Goal: Task Accomplishment & Management: Complete application form

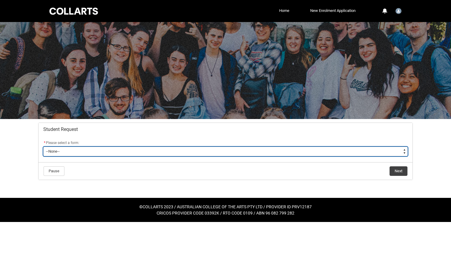
click at [133, 150] on select "--None-- Academic Transcript Application to Appeal Assignment Extension Change …" at bounding box center [225, 152] width 364 height 10
type lightning-select "Assignment_Extension_Choice"
select select "Assignment_Extension_Choice"
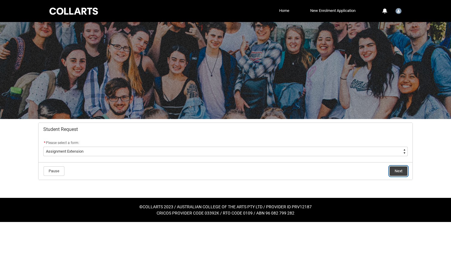
click at [398, 167] on button "Next" at bounding box center [398, 172] width 18 height 10
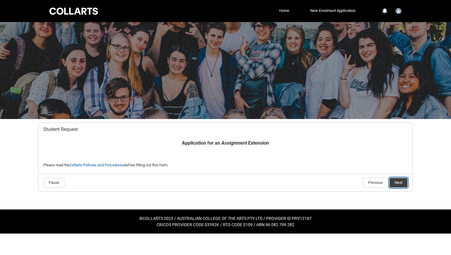
click at [400, 181] on button "Next" at bounding box center [398, 183] width 18 height 10
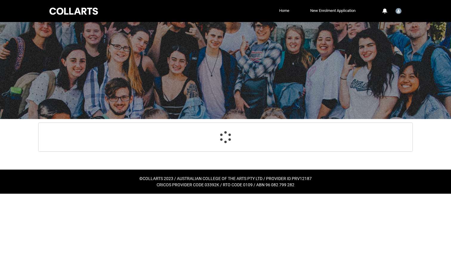
scroll to position [46, 0]
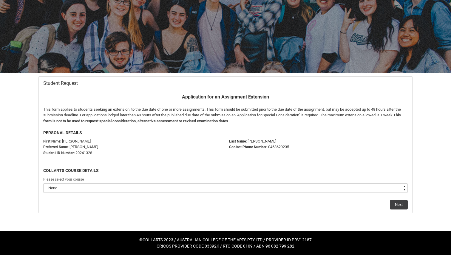
click at [137, 186] on select "--None-- Bachelor of Music Performance V2" at bounding box center [225, 189] width 364 height 10
type lightning-select "recordPicklist_ProgramEnrollment.a0jOZ000003IoavYAC"
select select "recordPicklist_ProgramEnrollment.a0jOZ000003IoavYAC"
click at [382, 146] on p "Contact Phone Number: 0468629235" at bounding box center [318, 147] width 179 height 6
click at [396, 205] on button "Next" at bounding box center [399, 205] width 18 height 10
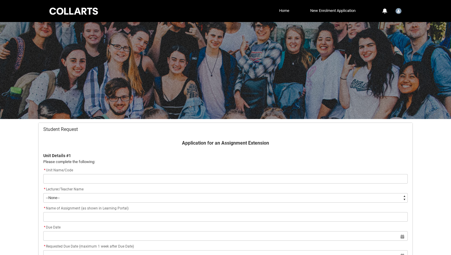
scroll to position [63, 0]
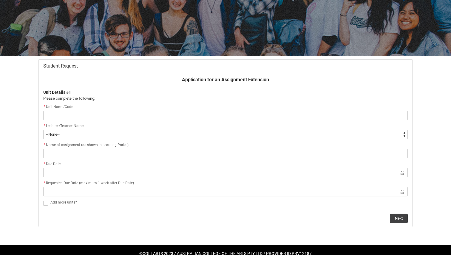
click at [75, 116] on input "Redu_Student_Request flow" at bounding box center [225, 116] width 364 height 10
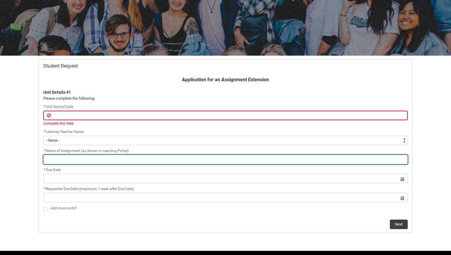
click at [64, 161] on input "Redu_Student_Request flow" at bounding box center [225, 160] width 364 height 10
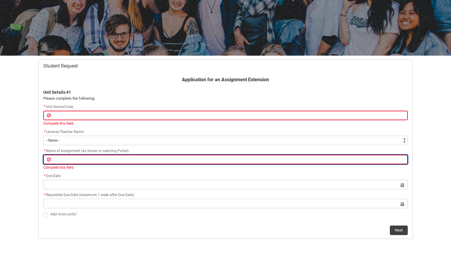
type lightning-primitive-input-simple "A"
type input "A"
type lightning-primitive-input-simple "As"
type input "As"
type lightning-primitive-input-simple "Ass"
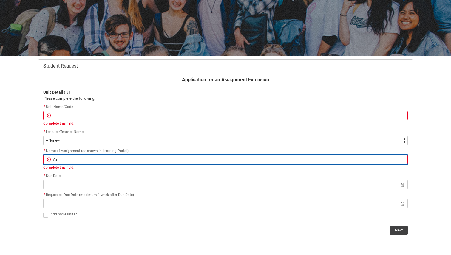
type input "Ass"
type lightning-primitive-input-simple "Asse"
type input "Asse"
type lightning-primitive-input-simple "Asses"
type input "Asses"
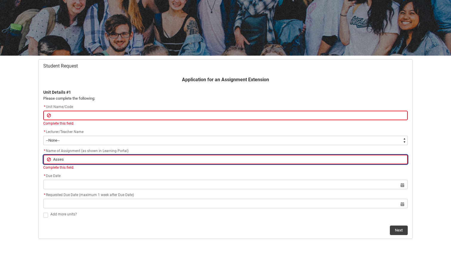
type lightning-primitive-input-simple "Assess"
type input "Assess"
type lightning-primitive-input-simple "Assessm"
type input "Assessm"
type lightning-primitive-input-simple "Assessme"
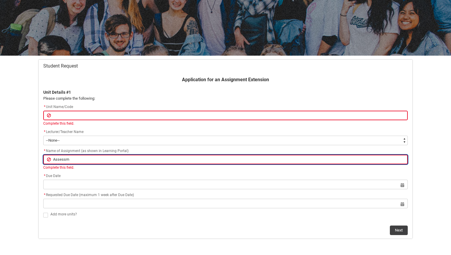
type input "Assessme"
type lightning-primitive-input-simple "Assessmen"
type input "Assessmen"
type lightning-primitive-input-simple "Assessment"
type input "Assessment"
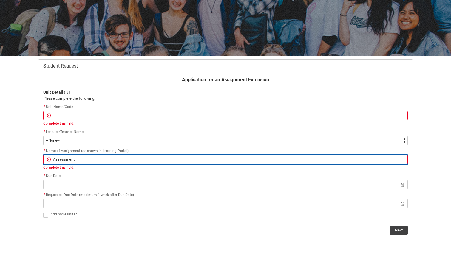
type lightning-primitive-input-simple "Assessment"
type input "Assessment"
click at [66, 160] on input "Assessment" at bounding box center [225, 160] width 364 height 10
type lightning-primitive-input-simple "Assesment"
type input "Assesment"
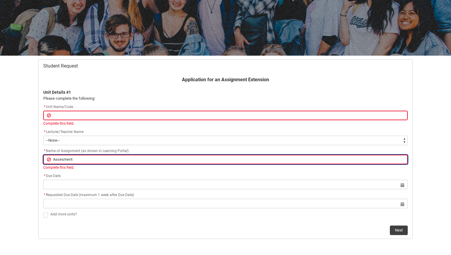
click at [87, 157] on input "Assesment" at bounding box center [225, 160] width 364 height 10
type lightning-primitive-input-simple "Assesment 2"
type input "Assesment 2"
type lightning-primitive-input-simple "Assesment 2"
type input "Assesment 2"
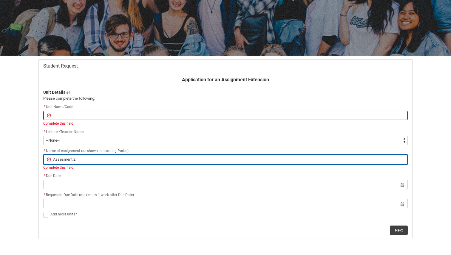
type lightning-primitive-input-simple "Assesment 2 L"
type input "Assesment 2 L"
type lightning-primitive-input-simple "Assesment 2 LE"
type input "Assesment 2 LE"
type lightning-primitive-input-simple "Assesment 2 LEs"
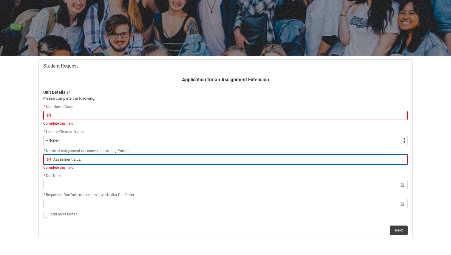
type input "Assesment 2 LEs"
type lightning-primitive-input-simple "Assesment 2 LEss"
type input "Assesment 2 LEss"
type lightning-primitive-input-simple "Assesment 2 LEs"
type input "Assesment 2 LEs"
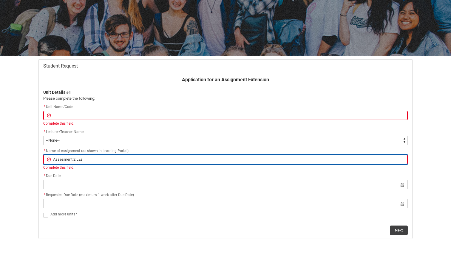
type lightning-primitive-input-simple "Assesment 2 LE"
type input "Assesment 2 LE"
type lightning-primitive-input-simple "Assesment 2 L"
type input "Assesment 2 L"
type lightning-primitive-input-simple "Assesment 2 Le"
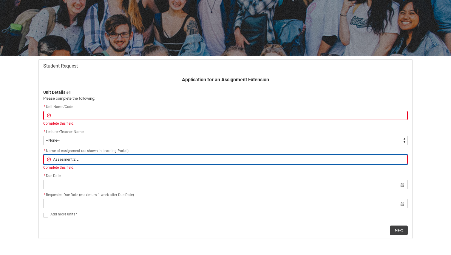
type input "Assesment 2 Le"
type lightning-primitive-input-simple "Assesment 2 Les"
type input "Assesment 2 Les"
type lightning-primitive-input-simple "Assesment 2 Less"
type input "Assesment 2 Less"
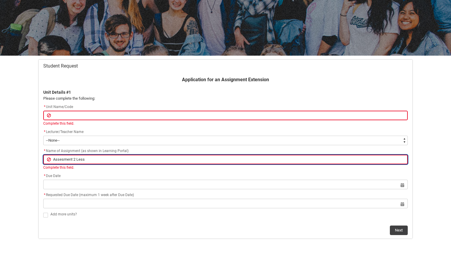
type lightning-primitive-input-simple "Assesment 2 Lesso"
type input "Assesment 2 Lesso"
type lightning-primitive-input-simple "Assesment 2 Lesson"
type input "Assesment 2 Lesson"
type lightning-primitive-input-simple "Assesment 2 Lesson"
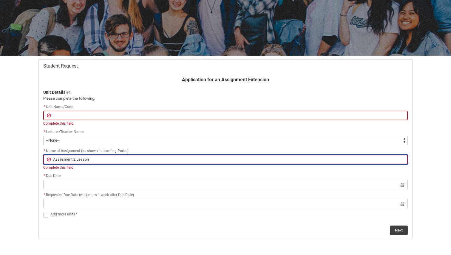
type input "Assesment 2 Lesson"
type lightning-primitive-input-simple "Assesment 2 Lesson S"
type input "Assesment 2 Lesson S"
type lightning-primitive-input-simple "Assesment 2 Lesson"
type input "Assesment 2 Lesson"
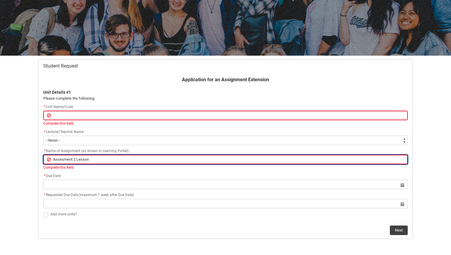
type lightning-primitive-input-simple "Assesment 2 Lesson D"
type input "Assesment 2 Lesson D"
type lightning-primitive-input-simple "Assesment 2 Lesson De"
type input "Assesment 2 Lesson De"
type lightning-primitive-input-simple "Assesment 2 Lesson Del"
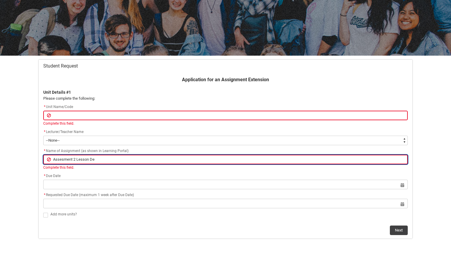
type input "Assesment 2 Lesson Del"
type lightning-primitive-input-simple "Assesment 2 Lesson Deli"
type input "Assesment 2 Lesson Deli"
type lightning-primitive-input-simple "Assesment 2 Lesson Deliv"
type input "Assesment 2 Lesson Deliv"
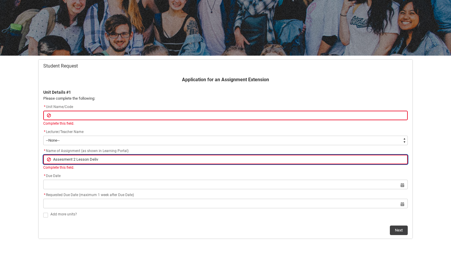
type lightning-primitive-input-simple "Assesment 2 Lesson Delive"
type input "Assesment 2 Lesson Delive"
type lightning-primitive-input-simple "Assesment 2 Lesson Deliver"
type input "Assesment 2 Lesson Deliver"
type lightning-primitive-input-simple "Assesment 2 Lesson Delivery"
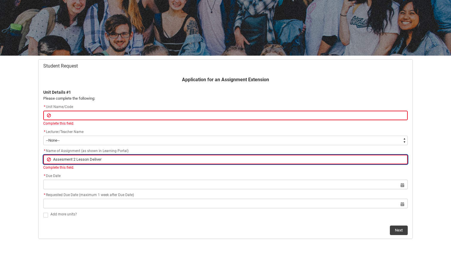
type input "Assesment 2 Lesson Delivery"
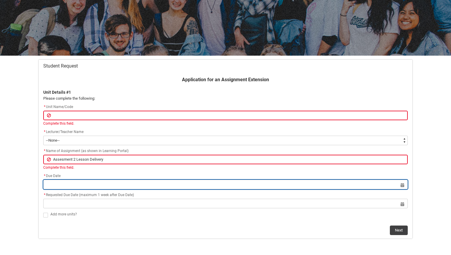
click at [60, 183] on input "Redu_Student_Request flow" at bounding box center [225, 185] width 364 height 10
select select "2025"
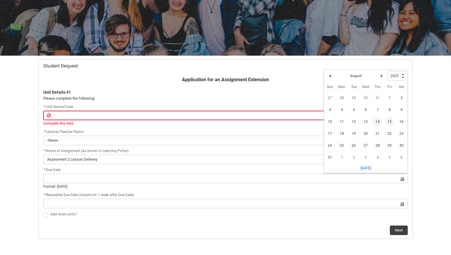
click at [390, 121] on span "15" at bounding box center [390, 122] width 10 height 10
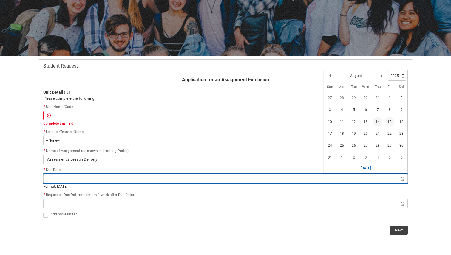
type lightning-datepicker "2025-08-15"
type lightning-input "2025-08-15"
type input "15 Aug 2025"
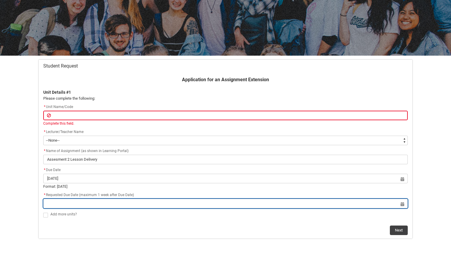
click at [115, 206] on input "Redu_Student_Request flow" at bounding box center [225, 204] width 364 height 10
select select "2025"
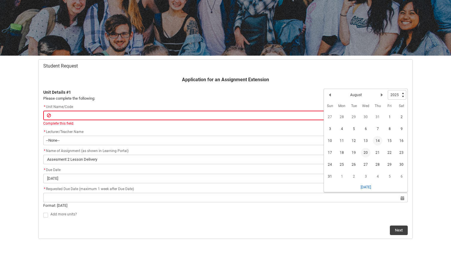
click at [367, 154] on span "20" at bounding box center [366, 153] width 10 height 10
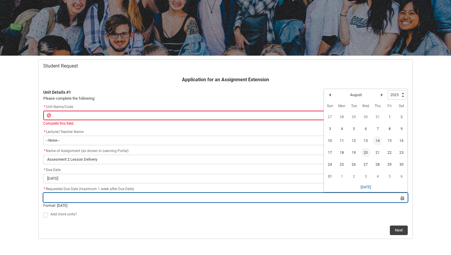
type lightning-datepicker "2025-08-20"
type lightning-input "2025-08-20"
type input "20 Aug 2025"
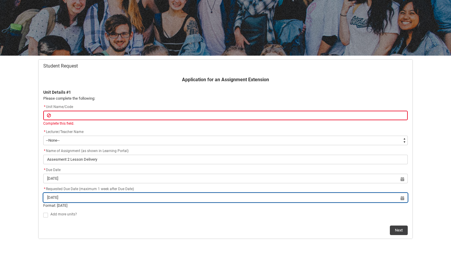
click at [87, 202] on input "20 Aug 2025" at bounding box center [225, 198] width 364 height 10
select select "2025"
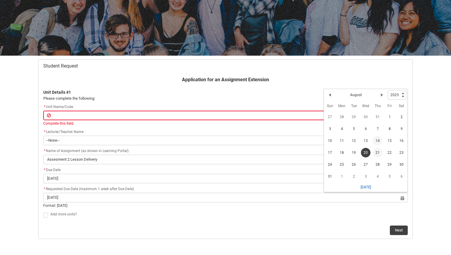
click at [375, 154] on span "21" at bounding box center [378, 153] width 10 height 10
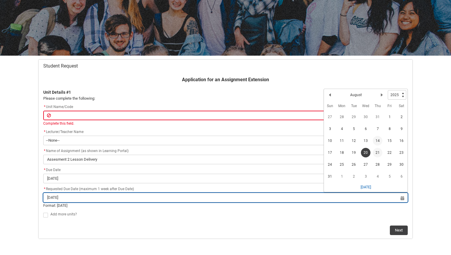
type lightning-datepicker "2025-08-21"
type lightning-input "2025-08-21"
type input "21 Aug 2025"
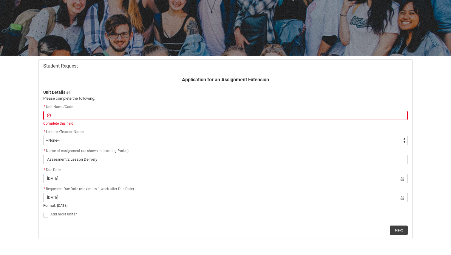
click at [103, 211] on div "Add more units?" at bounding box center [225, 215] width 364 height 8
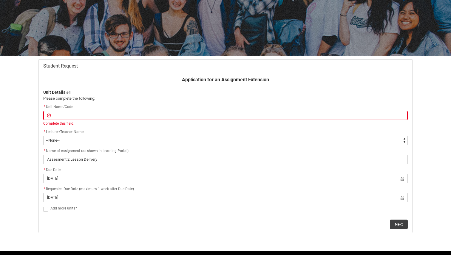
click at [98, 191] on span "* Requested Due Date (maximum 1 week after Due Date)" at bounding box center [88, 189] width 91 height 4
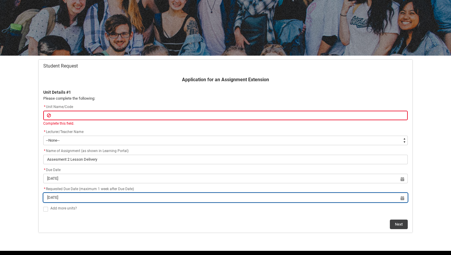
click at [98, 196] on input "21 Aug 2025" at bounding box center [225, 198] width 364 height 10
select select "2025"
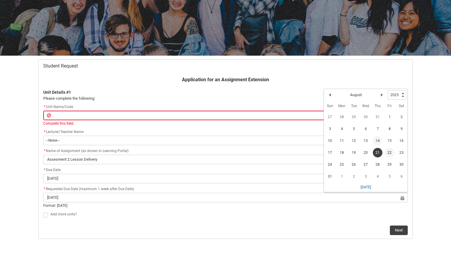
click at [388, 152] on span "22" at bounding box center [390, 153] width 10 height 10
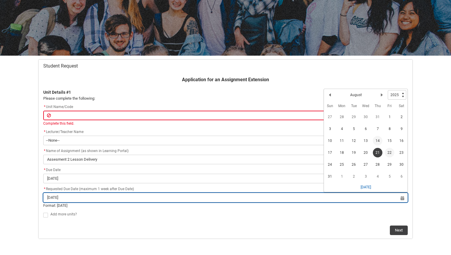
type lightning-datepicker "2025-08-22"
type lightning-input "2025-08-22"
type input "22 Aug 2025"
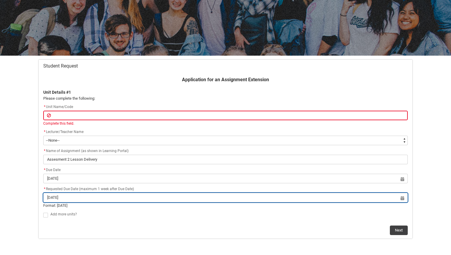
click at [208, 195] on input "22 Aug 2025" at bounding box center [225, 198] width 364 height 10
select select "2025"
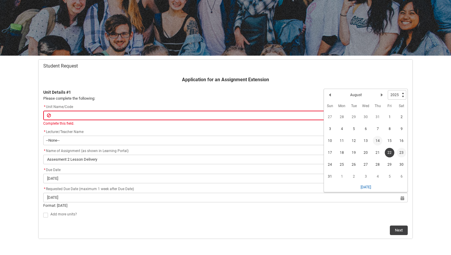
click at [397, 151] on span "23" at bounding box center [401, 153] width 10 height 10
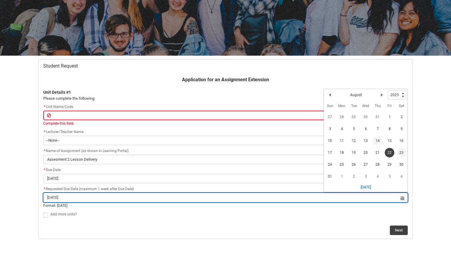
type lightning-datepicker "2025-08-23"
type lightning-input "2025-08-23"
type input "23 Aug 2025"
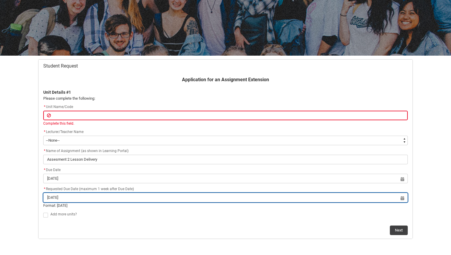
click at [193, 197] on input "23 Aug 2025" at bounding box center [225, 198] width 364 height 10
select select "2025"
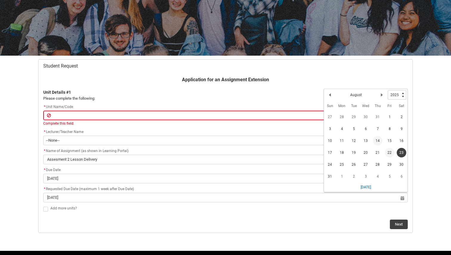
click at [388, 150] on span "22" at bounding box center [390, 153] width 10 height 10
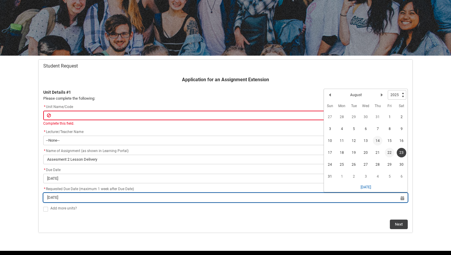
type lightning-datepicker "2025-08-22"
type lightning-input "2025-08-22"
type input "22 Aug 2025"
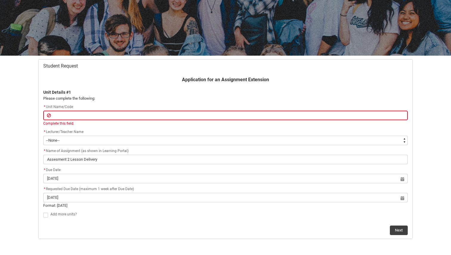
click at [44, 216] on span "Redu_Student_Request flow" at bounding box center [45, 215] width 5 height 5
click at [43, 212] on input "Redu_Student_Request flow" at bounding box center [43, 212] width 0 height 0
type lightning-input "true"
checkbox input "true"
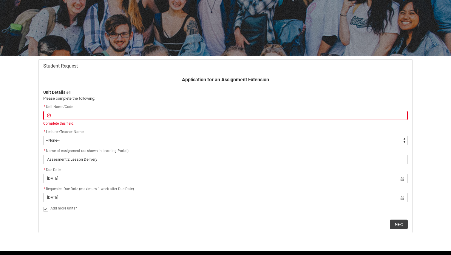
click at [44, 210] on span "Redu_Student_Request flow" at bounding box center [45, 209] width 5 height 5
click at [43, 206] on input "Redu_Student_Request flow" at bounding box center [43, 206] width 0 height 0
type lightning-input "false"
checkbox input "false"
click at [76, 212] on div "Add more units?" at bounding box center [228, 208] width 357 height 7
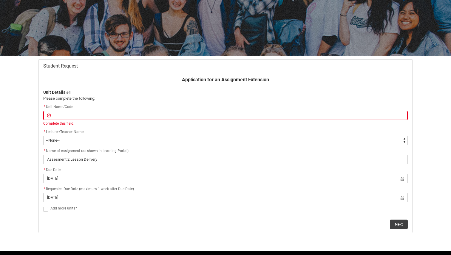
scroll to position [83, 0]
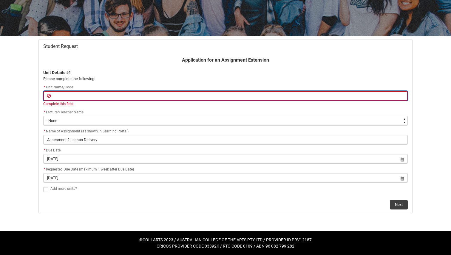
click at [63, 94] on input "Redu_Student_Request flow" at bounding box center [225, 96] width 364 height 10
type lightning-primitive-input-simple "M"
type input "M"
type lightning-primitive-input-simple "MU"
type input "MU"
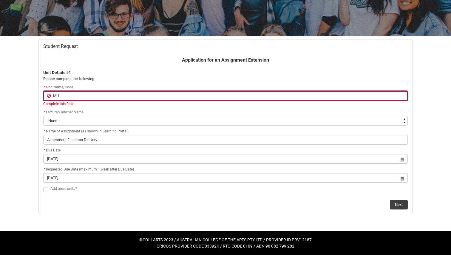
type lightning-primitive-input-simple "MUO"
type input "MUO"
type lightning-primitive-input-simple "MUOP"
type input "MUOP"
type lightning-primitive-input-simple "MUO"
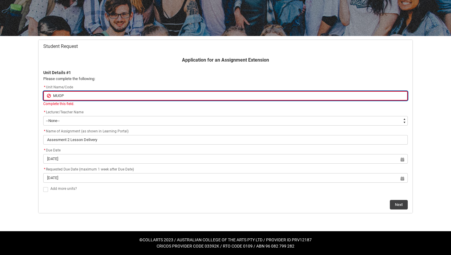
type input "MUO"
type lightning-primitive-input-simple "MU"
type input "MU"
type lightning-primitive-input-simple "MUO"
type input "MUO"
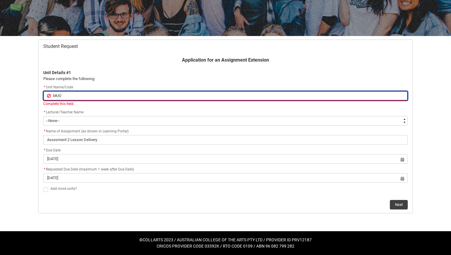
type lightning-primitive-input-simple "MU"
type input "MU"
type lightning-primitive-input-simple "MUP"
type input "MUP"
type lightning-primitive-input-simple "MUPM"
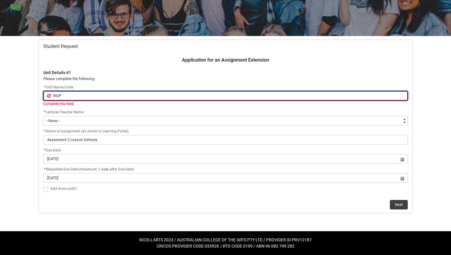
type input "MUPM"
type lightning-primitive-input-simple "MUPMU"
type input "MUPMU"
type lightning-primitive-input-simple "MUPMUT"
type input "MUPMUT"
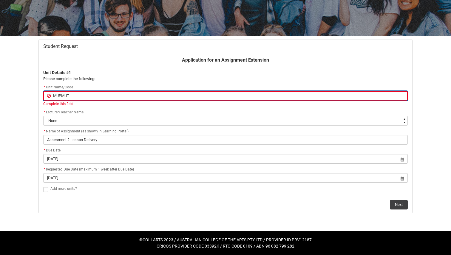
type lightning-primitive-input-simple "MUPMUT5"
type input "MUPMUT5"
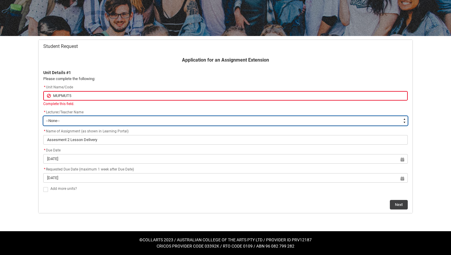
click at [71, 122] on select "--None-- Aaron Walker Adam King Adam McKenzie Adriana Perri Adrienne Couper-Smi…" at bounding box center [225, 121] width 364 height 10
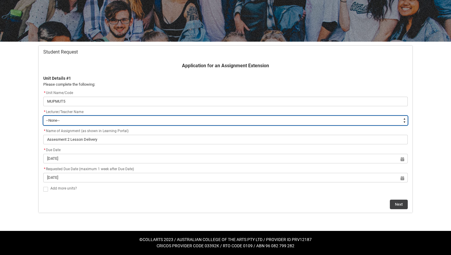
scroll to position [77, 0]
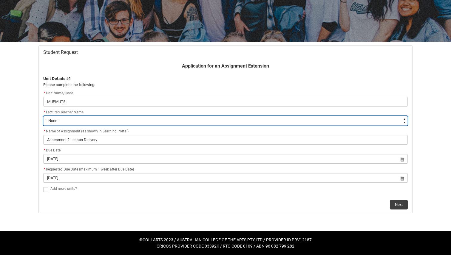
type lightning-select "Faculty_NamefromAtoM.0035g00000b9AZBAA2"
select select "Faculty_NamefromAtoM.0035g00000b9AZBAA2"
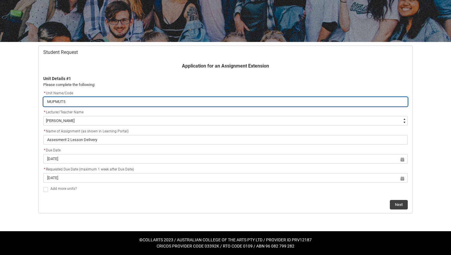
click at [71, 101] on input "MUPMUT5" at bounding box center [225, 102] width 364 height 10
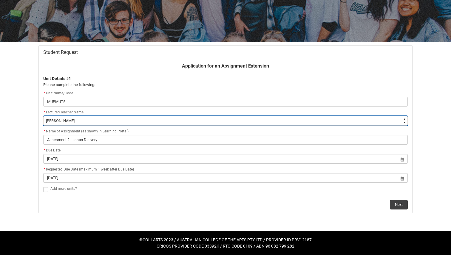
click at [63, 122] on select "--None-- Aaron Walker Adam King Adam McKenzie Adriana Perri Adrienne Couper-Smi…" at bounding box center [225, 121] width 364 height 10
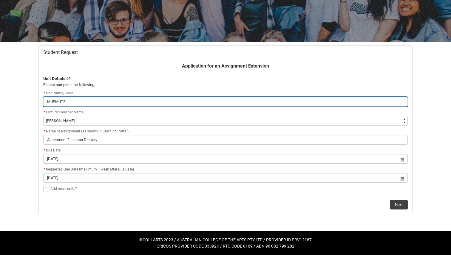
click at [111, 104] on input "MUPMUT5" at bounding box center [225, 102] width 364 height 10
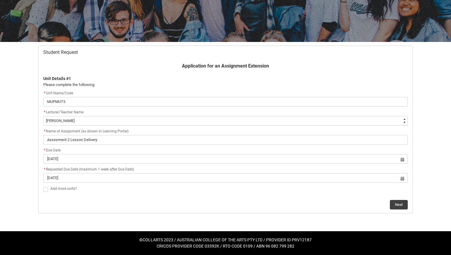
click at [106, 112] on div "* Lecturer/Teacher Name" at bounding box center [225, 112] width 364 height 7
click at [401, 202] on button "Next" at bounding box center [399, 205] width 18 height 10
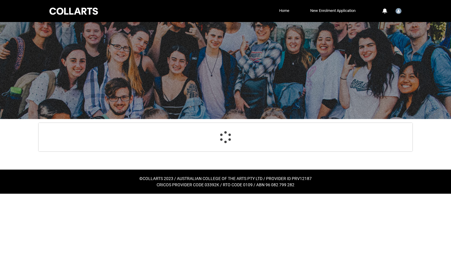
scroll to position [63, 0]
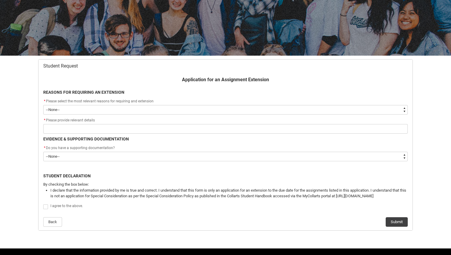
click at [100, 109] on select "--None-- Medical Reasons Work obligations Family obligations Academic Difficult…" at bounding box center [225, 110] width 364 height 10
type lightning-select "choice_AssignmentExtension_Reason_MedicalReasons"
select select "choice_AssignmentExtension_Reason_MedicalReasons"
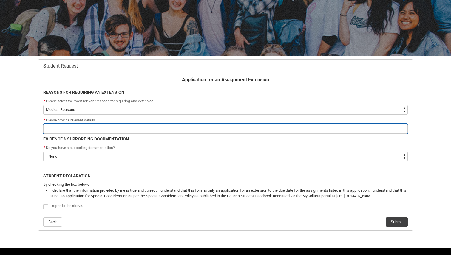
click at [67, 133] on input "Redu_Student_Request flow" at bounding box center [225, 129] width 364 height 10
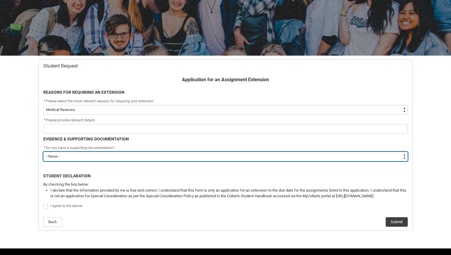
click at [61, 159] on select "--None-- Yes No" at bounding box center [225, 157] width 364 height 10
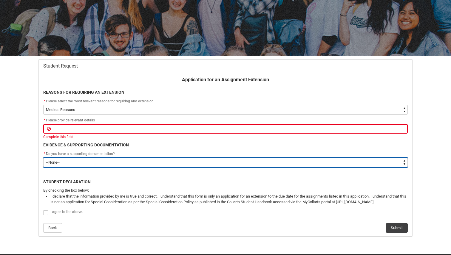
type lightning-select "Yes"
select select "Yes"
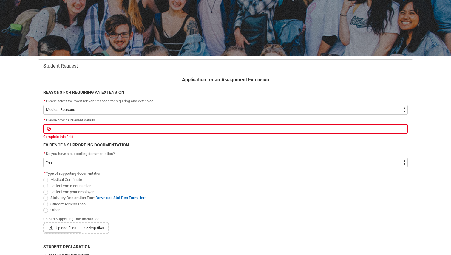
click at [44, 199] on span "Redu_Student_Request flow" at bounding box center [45, 198] width 5 height 5
click at [43, 195] on input "Statutory Declaration Form Download Stat Dec Form Here" at bounding box center [43, 195] width 0 height 0
radio input "true"
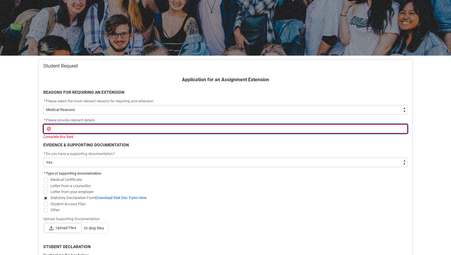
click at [63, 133] on input "Redu_Student_Request flow" at bounding box center [225, 129] width 364 height 10
type lightning-primitive-input-simple "S"
type input "S"
type lightning-primitive-input-simple "h"
type input "h"
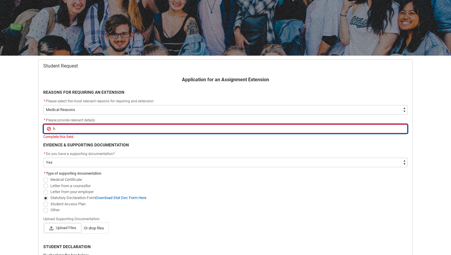
type lightning-primitive-input-simple "ha"
type input "ha"
type lightning-primitive-input-simple "hav"
type input "hav"
type lightning-primitive-input-simple "have"
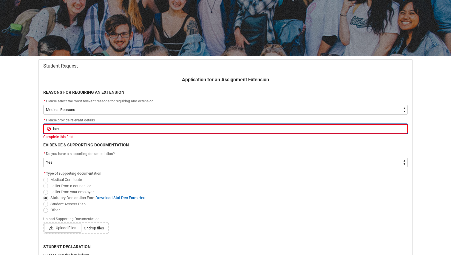
type input "have"
type lightning-primitive-input-simple "have"
type input "have"
type lightning-primitive-input-simple "have B"
type input "have B"
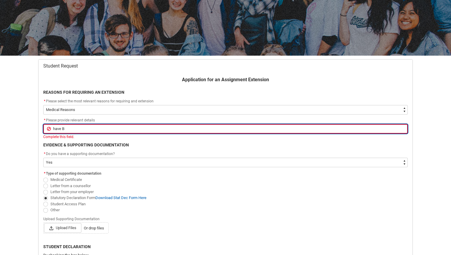
type lightning-primitive-input-simple "have Be"
type input "have Be"
type lightning-primitive-input-simple "have B"
type input "have B"
type lightning-primitive-input-simple "have"
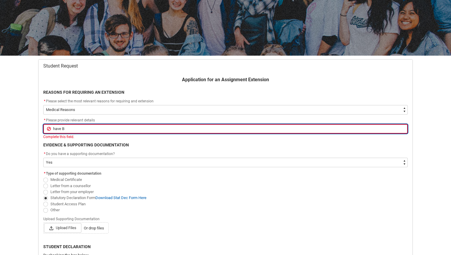
type input "have"
type lightning-primitive-input-simple "have b"
type input "have b"
type lightning-primitive-input-simple "have be"
type input "have be"
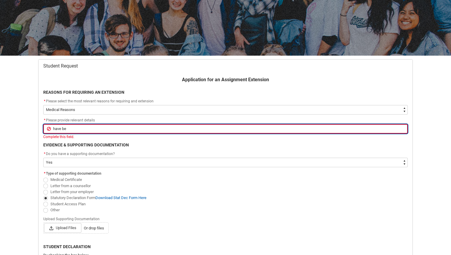
type lightning-primitive-input-simple "have bee"
type input "have bee"
type lightning-primitive-input-simple "have been"
type input "have been"
type lightning-primitive-input-simple "have beens"
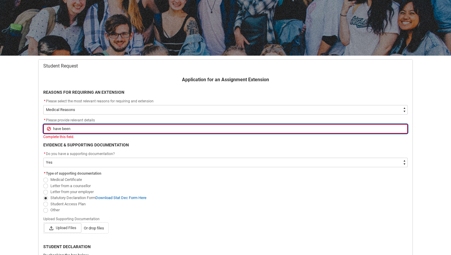
type input "have beens"
type lightning-primitive-input-simple "have beens"
type input "have beens"
type lightning-primitive-input-simple "have beens"
type input "have beens"
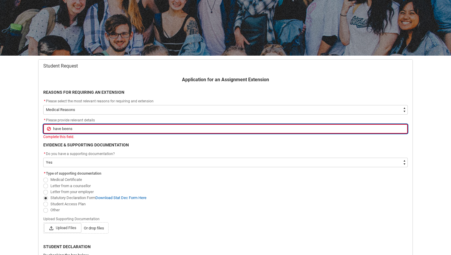
type lightning-primitive-input-simple "have been"
type input "have been"
type lightning-primitive-input-simple "have been"
type input "have been"
type lightning-primitive-input-simple "have been s"
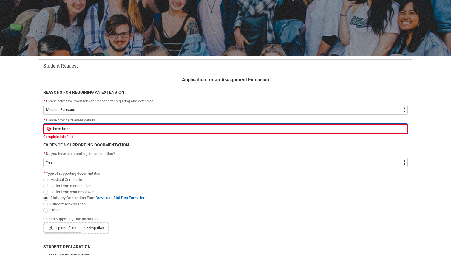
type input "have been s"
type lightning-primitive-input-simple "have been su"
type input "have been su"
type lightning-primitive-input-simple "have been suf"
type input "have been suf"
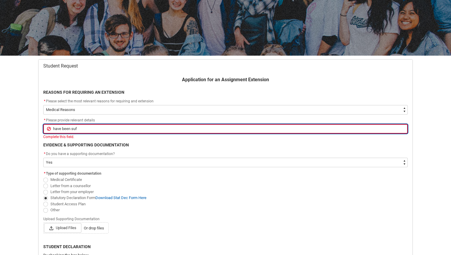
type lightning-primitive-input-simple "have been suff"
type input "have been suff"
type lightning-primitive-input-simple "have been suffe"
type input "have been suffe"
type lightning-primitive-input-simple "have been suffer"
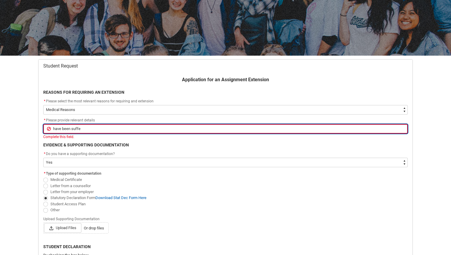
type input "have been suffer"
type lightning-primitive-input-simple "have been sufferi"
type input "have been sufferi"
type lightning-primitive-input-simple "have been sufferin"
type input "have been sufferin"
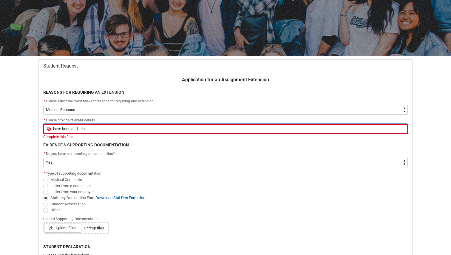
type lightning-primitive-input-simple "have been suffering"
type input "have been suffering"
type lightning-primitive-input-simple "have been suffering"
type input "have been suffering"
type lightning-primitive-input-simple "have been suffering f"
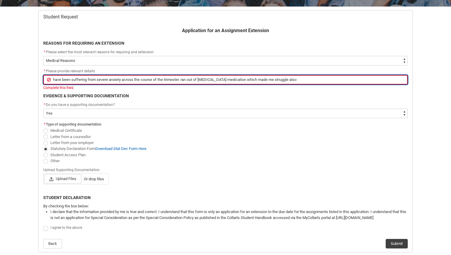
scroll to position [116, 0]
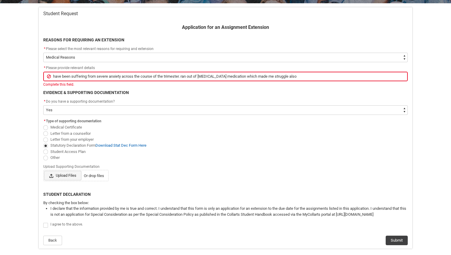
click at [69, 172] on span "Upload Files" at bounding box center [62, 176] width 37 height 10
click at [44, 171] on input "Upload Files Or drop files" at bounding box center [44, 171] width 0 height 0
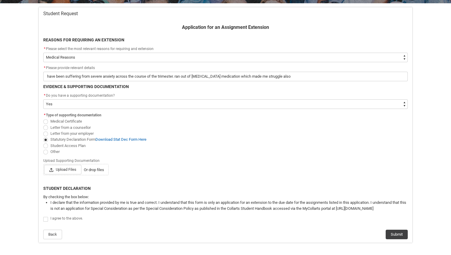
click at [97, 168] on span "Or drop files" at bounding box center [94, 170] width 20 height 6
click at [44, 165] on input "Upload Files Or drop files" at bounding box center [44, 165] width 0 height 0
click at [71, 166] on span "Upload Files" at bounding box center [62, 170] width 37 height 10
click at [44, 165] on input "Upload Files Or drop files" at bounding box center [44, 165] width 0 height 0
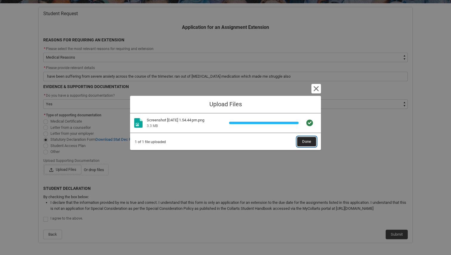
click at [304, 140] on span "Done" at bounding box center [306, 141] width 9 height 9
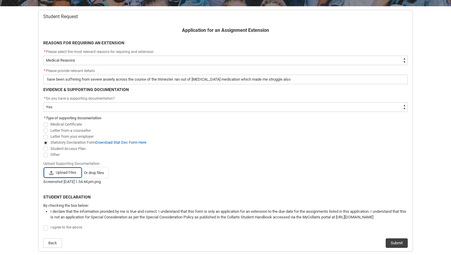
scroll to position [152, 0]
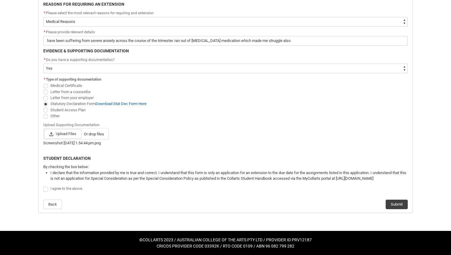
click at [48, 189] on label "Redu_Student_Request flow" at bounding box center [46, 189] width 7 height 4
click at [43, 187] on input "Redu_Student_Request flow" at bounding box center [43, 186] width 0 height 0
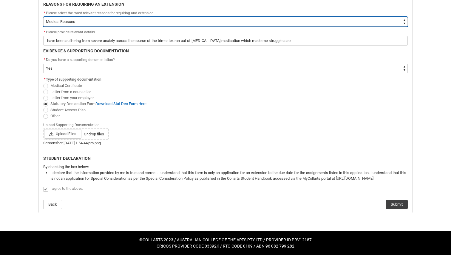
click at [190, 20] on select "--None-- Medical Reasons Work obligations Family obligations Academic Difficult…" at bounding box center [225, 22] width 364 height 10
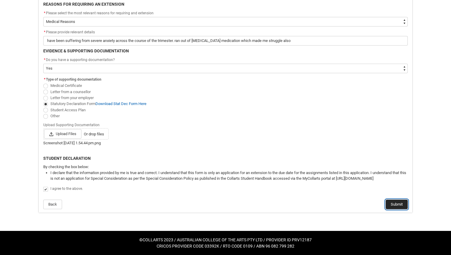
click at [394, 208] on button "Submit" at bounding box center [396, 205] width 22 height 10
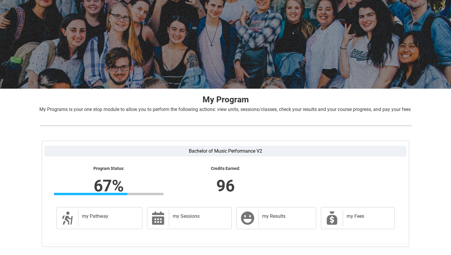
scroll to position [77, 0]
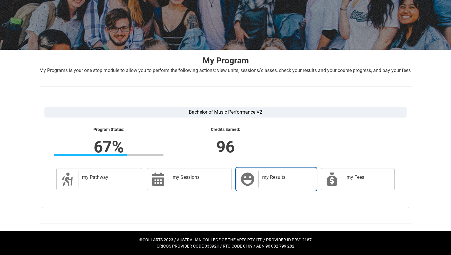
click at [285, 181] on div "my Results" at bounding box center [285, 179] width 55 height 17
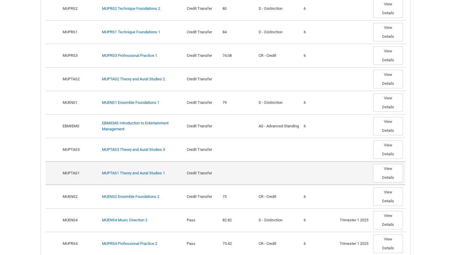
scroll to position [410, 0]
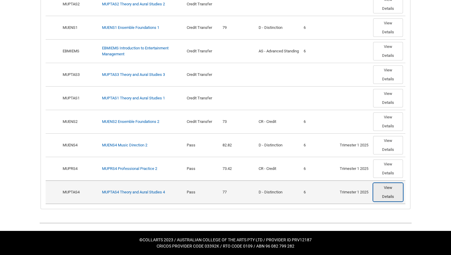
click at [396, 197] on button "View Details" at bounding box center [388, 192] width 30 height 18
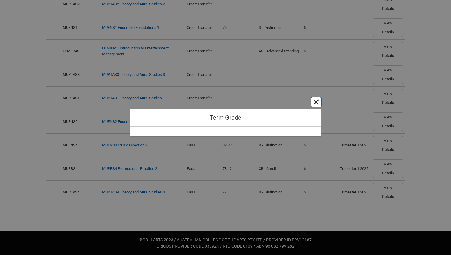
click at [315, 102] on button "Cancel and close" at bounding box center [316, 102] width 10 height 10
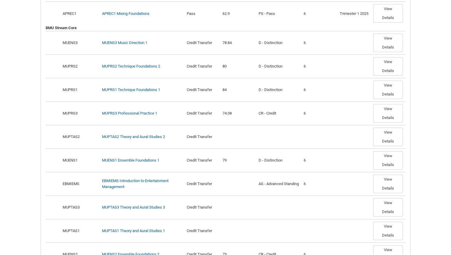
scroll to position [246, 0]
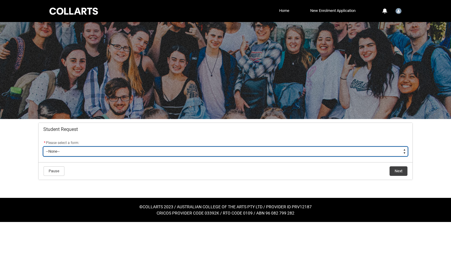
click at [58, 152] on select "--None-- Academic Transcript Application to Appeal Assignment Extension Change …" at bounding box center [225, 152] width 364 height 10
type lightning-select "Assignment_Extension_Choice"
select select "Assignment_Extension_Choice"
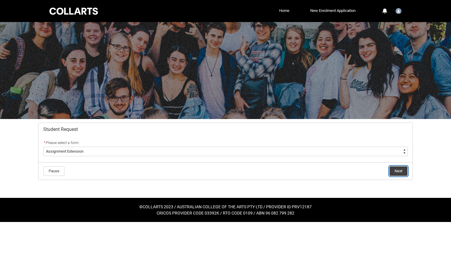
click at [401, 168] on button "Next" at bounding box center [398, 172] width 18 height 10
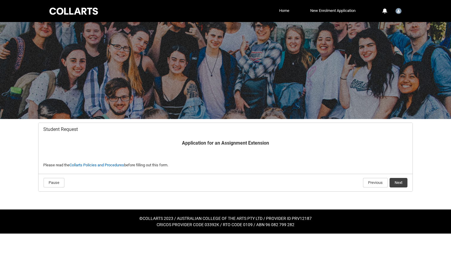
click at [403, 189] on flowruntime-navigation-bar "Pause Previous Next" at bounding box center [225, 183] width 374 height 18
click at [399, 182] on button "Next" at bounding box center [398, 183] width 18 height 10
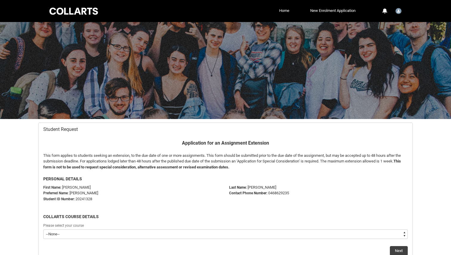
scroll to position [46, 0]
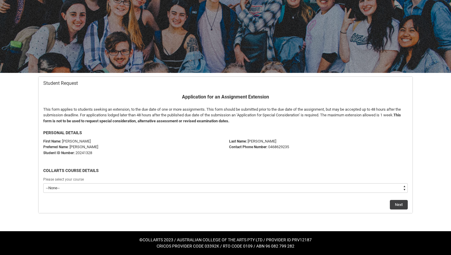
click at [130, 190] on select "--None-- Bachelor of Music Performance V2" at bounding box center [225, 189] width 364 height 10
type lightning-select "recordPicklist_ProgramEnrollment.a0jOZ000003IoavYAC"
select select "recordPicklist_ProgramEnrollment.a0jOZ000003IoavYAC"
click at [401, 207] on button "Next" at bounding box center [399, 205] width 18 height 10
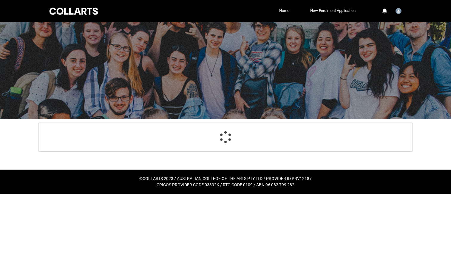
scroll to position [63, 0]
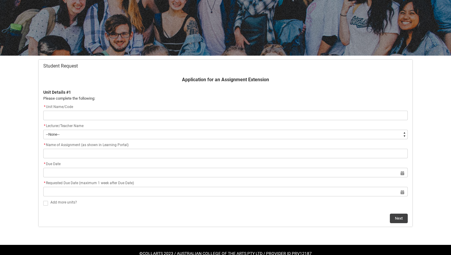
click at [80, 118] on input "Redu_Student_Request flow" at bounding box center [225, 116] width 364 height 10
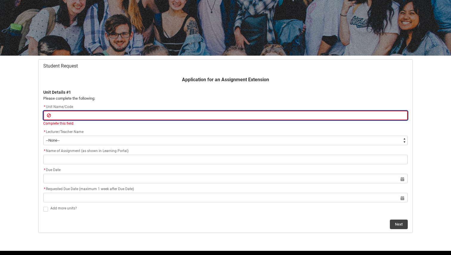
type lightning-primitive-input-simple "M"
type input "M"
type lightning-primitive-input-simple "MN"
type input "MN"
type lightning-primitive-input-simple "MNU"
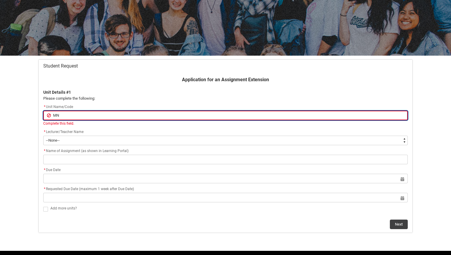
type input "MNU"
type lightning-primitive-input-simple "MN"
type input "MN"
type lightning-primitive-input-simple "M"
type input "M"
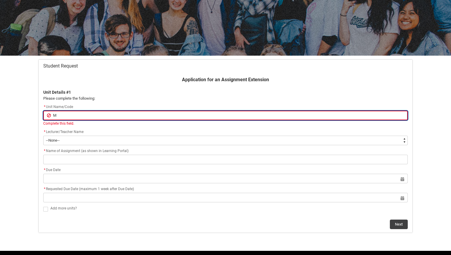
type lightning-primitive-input-simple "MU"
type input "MU"
type lightning-primitive-input-simple "MUE"
type input "MUE"
type lightning-primitive-input-simple "MUEN"
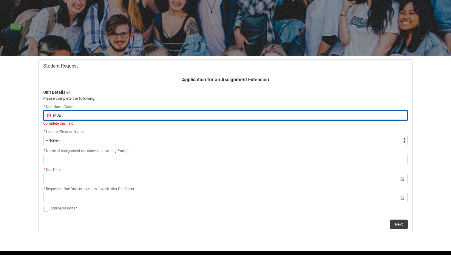
type input "MUEN"
type lightning-primitive-input-simple "MUENS"
type input "MUENS"
type lightning-primitive-input-simple "MUENS5"
type input "MUENS5"
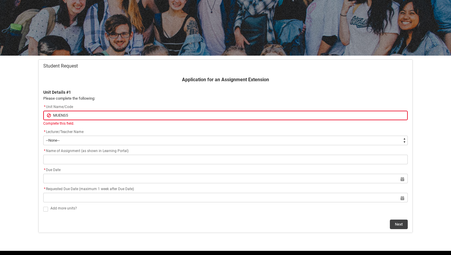
click at [53, 145] on div "Application for an Assignment Extension Unit Details #1 Please complete the fol…" at bounding box center [225, 152] width 371 height 153
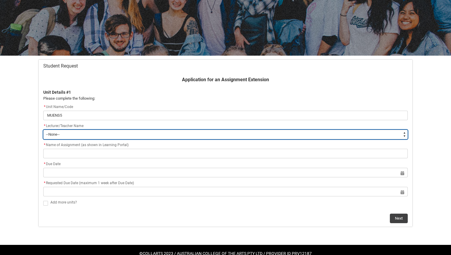
click at [58, 138] on select "--None-- Aaron Walker Adam King Adam McKenzie Adriana Perri Adrienne Couper-Smi…" at bounding box center [225, 135] width 364 height 10
type lightning-select "Faculty_NamefromAtoM.0035g00000b9AZMAA2"
select select "Faculty_NamefromAtoM.0035g00000b9AZMAA2"
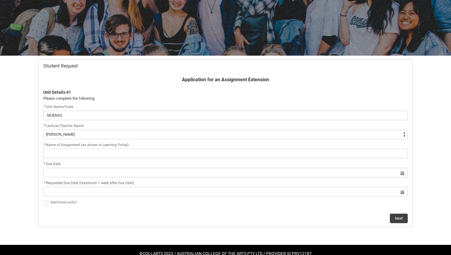
click at [71, 146] on span "* Name of Assignment (as shown in Learning Portal)" at bounding box center [85, 145] width 85 height 4
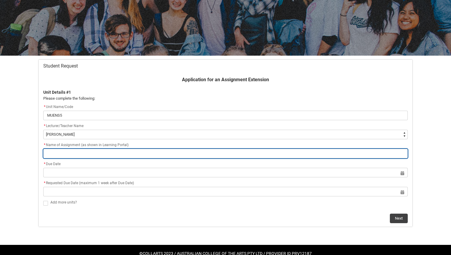
click at [71, 156] on input "Redu_Student_Request flow" at bounding box center [225, 154] width 364 height 10
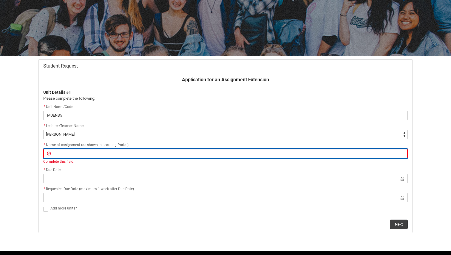
paste input "Progress journal & stage plot/line lists (Week 11)"
type lightning-primitive-input-simple "Progress journal & stage plot/line lists (Week 11)"
type input "Progress journal & stage plot/line lists (Week 11)"
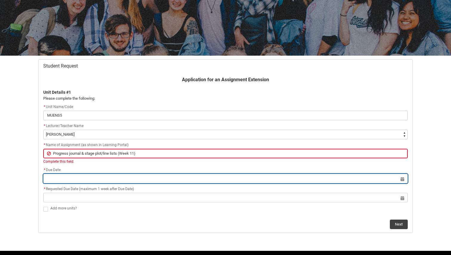
click at [75, 179] on lightning-datepicker "Select a date for Format: 31 Dec 2024" at bounding box center [225, 178] width 364 height 4
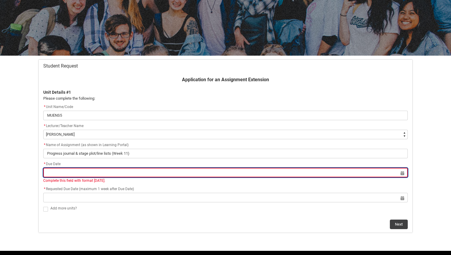
click at [75, 175] on input "Redu_Student_Request flow" at bounding box center [225, 173] width 364 height 10
select select "2025"
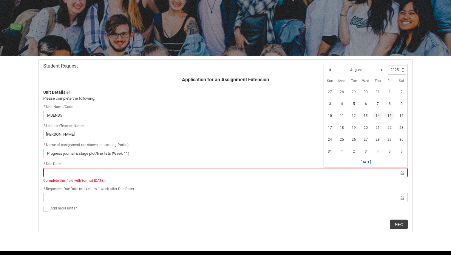
click at [388, 117] on span "15" at bounding box center [390, 116] width 10 height 10
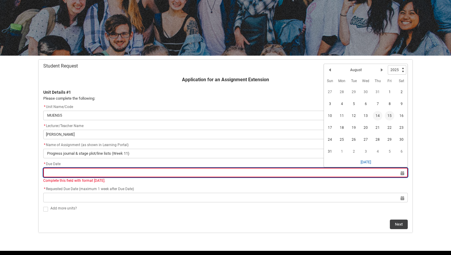
type lightning-datepicker "2025-08-15"
type lightning-input "2025-08-15"
type input "15 Aug 2025"
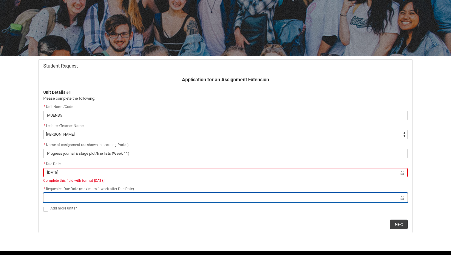
click at [96, 196] on input "Redu_Student_Request flow" at bounding box center [225, 198] width 364 height 10
select select "2025"
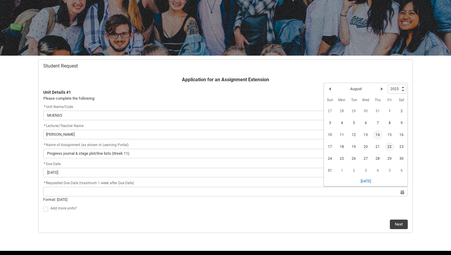
click at [389, 143] on span "22" at bounding box center [390, 147] width 10 height 10
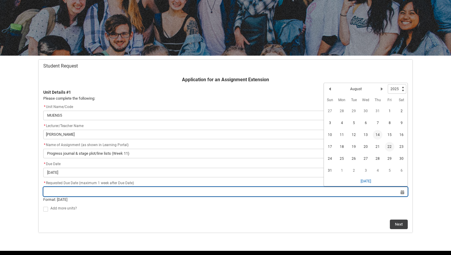
type lightning-datepicker "2025-08-22"
type lightning-input "2025-08-22"
type input "22 Aug 2025"
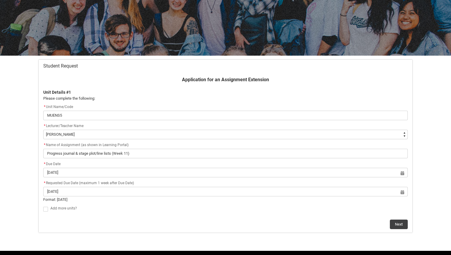
click at [199, 89] on p "Unit Details #1" at bounding box center [225, 92] width 364 height 6
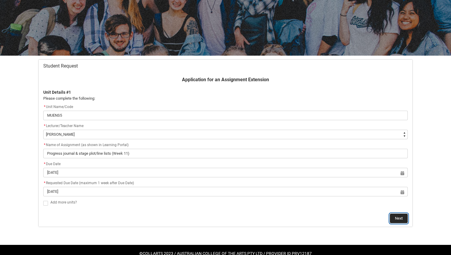
click at [396, 218] on button "Next" at bounding box center [399, 219] width 18 height 10
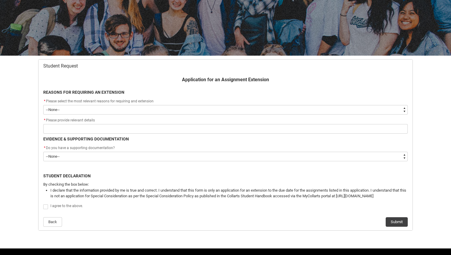
click at [70, 110] on select "--None-- Medical Reasons Work obligations Family obligations Academic Difficult…" at bounding box center [225, 110] width 364 height 10
type lightning-select "choice_AssignmentExtension_Reason_MedicalReasons"
select select "choice_AssignmentExtension_Reason_MedicalReasons"
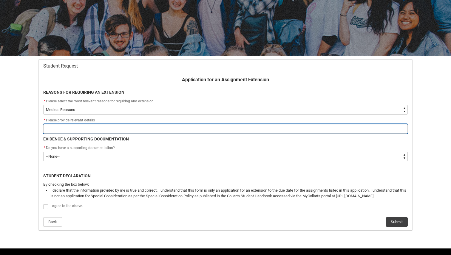
click at [71, 129] on input "Redu_Student_Request flow" at bounding box center [225, 129] width 364 height 10
type lightning-primitive-input-simple "have been suffering from severe anxiety across the course of the trimester. ran…"
type input "have been suffering from severe anxiety across the course of the trimester. ran…"
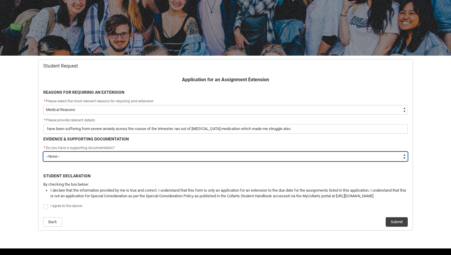
click at [73, 156] on select "--None-- Yes No" at bounding box center [225, 157] width 364 height 10
type lightning-select "Yes"
select select "Yes"
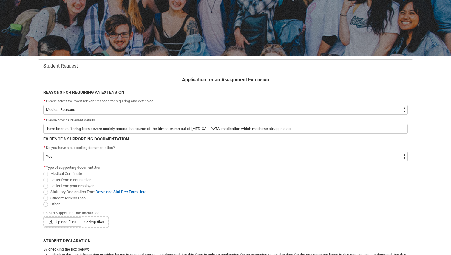
click at [47, 190] on span "Redu_Student_Request flow" at bounding box center [45, 192] width 5 height 5
click at [43, 189] on input "Statutory Declaration Form Download Stat Dec Form Here" at bounding box center [43, 189] width 0 height 0
radio input "true"
click at [70, 230] on div "* Type of supporting documentation Medical Certificate Letter from a counsellor…" at bounding box center [225, 198] width 371 height 69
click at [69, 223] on span "Upload Files" at bounding box center [62, 223] width 37 height 10
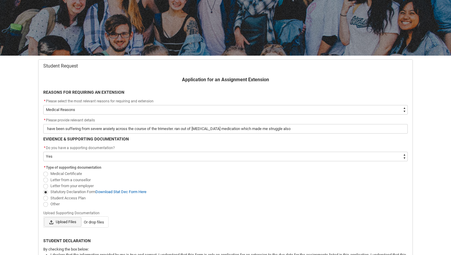
click at [44, 218] on input "Upload Files Or drop files" at bounding box center [44, 217] width 0 height 0
type lightning-input "C:\fakepath\Screenshot 2025-08-14 at 1.54.44 pm.png"
type input "C:\fakepath\Screenshot 2025-08-14 at 1.54.44 pm.png"
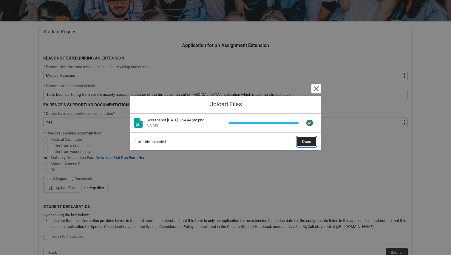
click at [309, 143] on span "Done" at bounding box center [306, 141] width 9 height 9
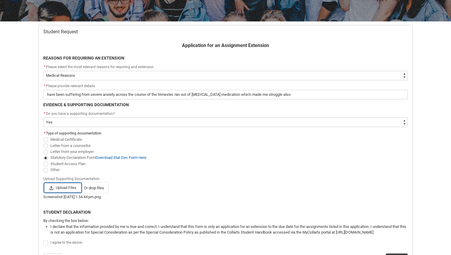
scroll to position [152, 0]
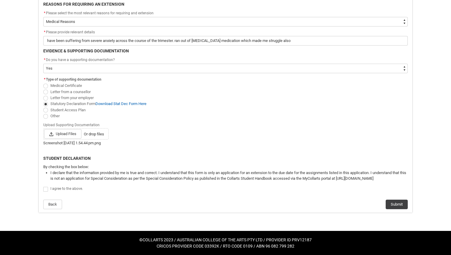
click at [46, 192] on span "Redu_Student_Request flow" at bounding box center [45, 189] width 5 height 5
click at [43, 187] on input "Redu_Student_Request flow" at bounding box center [43, 186] width 0 height 0
type lightning-input "true"
checkbox input "true"
click at [392, 203] on button "Submit" at bounding box center [396, 205] width 22 height 10
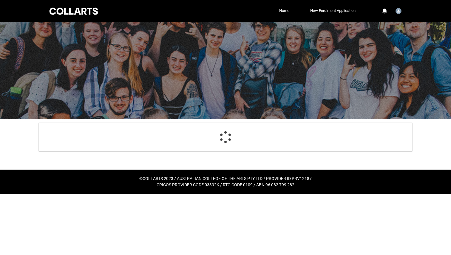
scroll to position [0, 0]
